Goal: Task Accomplishment & Management: Manage account settings

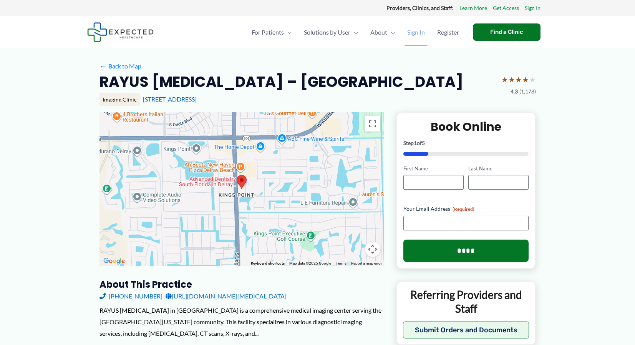
click at [411, 31] on span "Sign In" at bounding box center [416, 32] width 18 height 27
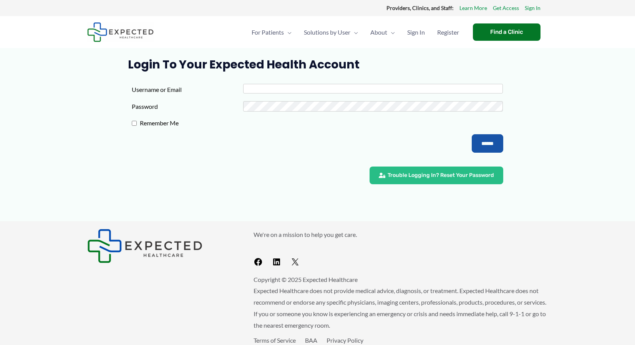
click at [274, 90] on input "Username or Email" at bounding box center [373, 89] width 260 height 10
type input "**********"
click at [472, 134] on input "******" at bounding box center [488, 143] width 32 height 18
